Goal: Task Accomplishment & Management: Complete application form

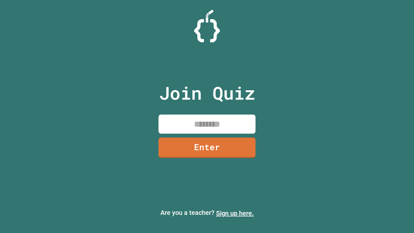
click at [235, 213] on link "Sign up here." at bounding box center [235, 213] width 38 height 8
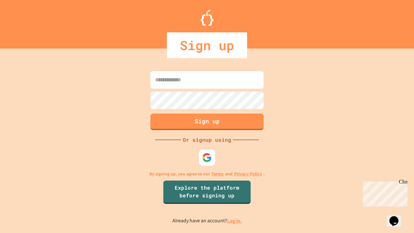
click at [235, 220] on link "Log in." at bounding box center [234, 220] width 15 height 7
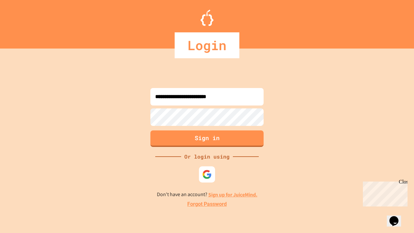
type input "**********"
